Goal: Entertainment & Leisure: Consume media (video, audio)

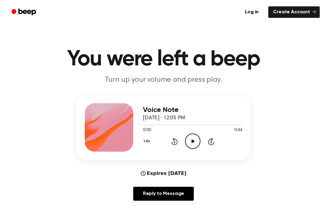
click at [193, 144] on icon "Play Audio" at bounding box center [192, 141] width 15 height 15
click at [191, 142] on icon "Play Audio" at bounding box center [192, 141] width 15 height 15
click at [197, 138] on icon "Pause Audio" at bounding box center [192, 141] width 15 height 15
click at [195, 145] on icon "Play Audio" at bounding box center [192, 141] width 15 height 15
click at [190, 141] on icon "Pause Audio" at bounding box center [192, 141] width 15 height 15
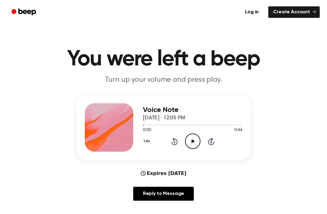
click at [190, 142] on icon "Play Audio" at bounding box center [192, 141] width 15 height 15
click at [192, 140] on icon at bounding box center [192, 141] width 3 height 4
click at [193, 141] on icon at bounding box center [192, 141] width 3 height 4
click at [197, 138] on icon "Pause Audio" at bounding box center [192, 141] width 15 height 15
click at [194, 138] on icon "Play Audio" at bounding box center [192, 141] width 15 height 15
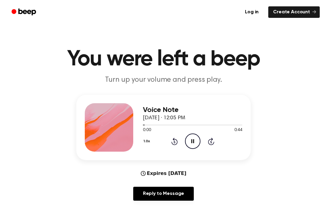
click at [193, 139] on icon "Pause Audio" at bounding box center [192, 141] width 15 height 15
click at [193, 143] on icon "Play Audio" at bounding box center [192, 141] width 15 height 15
click at [192, 141] on icon at bounding box center [192, 141] width 3 height 4
click at [183, 137] on div "1.0x Rewind 5 seconds Pause Audio Skip 5 seconds" at bounding box center [192, 141] width 99 height 15
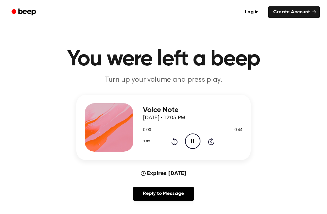
click at [194, 137] on icon "Pause Audio" at bounding box center [192, 141] width 15 height 15
click at [195, 139] on icon "Play Audio" at bounding box center [192, 141] width 15 height 15
click at [193, 140] on icon "Play Audio" at bounding box center [192, 141] width 15 height 15
click at [197, 137] on icon "Play Audio" at bounding box center [192, 141] width 15 height 15
click at [196, 137] on icon "Pause Audio" at bounding box center [192, 141] width 15 height 15
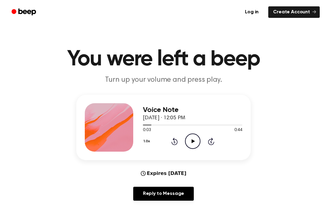
click at [194, 138] on icon "Play Audio" at bounding box center [192, 141] width 15 height 15
click at [194, 138] on icon "Pause Audio" at bounding box center [192, 141] width 15 height 15
click at [188, 140] on icon "Play Audio" at bounding box center [192, 141] width 15 height 15
click at [191, 139] on icon "Play Audio" at bounding box center [192, 141] width 15 height 15
click at [195, 138] on icon "Play Audio" at bounding box center [192, 141] width 15 height 15
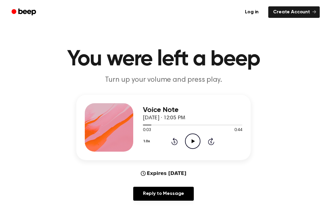
click at [197, 138] on icon "Play Audio" at bounding box center [192, 141] width 15 height 15
click at [197, 145] on icon "Play Audio" at bounding box center [192, 141] width 15 height 15
